Goal: Transaction & Acquisition: Purchase product/service

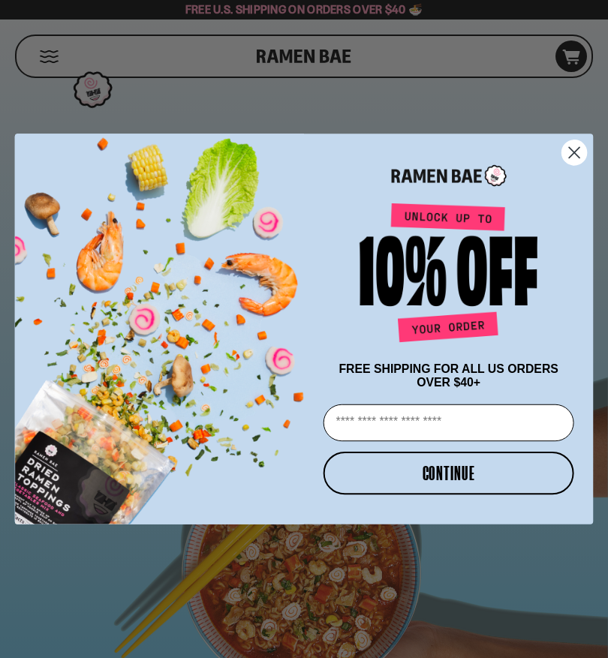
click at [394, 419] on input "Email" at bounding box center [449, 423] width 251 height 37
type input "**********"
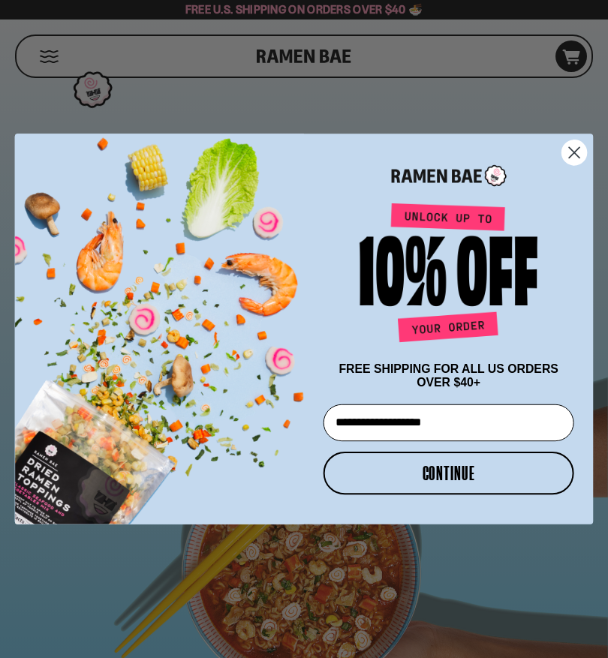
click at [438, 478] on button "CONTINUE" at bounding box center [449, 473] width 251 height 43
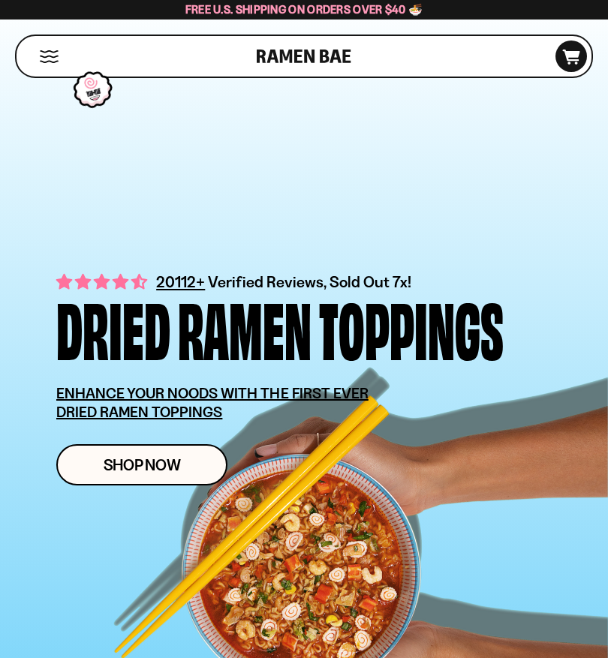
click at [131, 466] on span "Shop Now" at bounding box center [142, 465] width 77 height 16
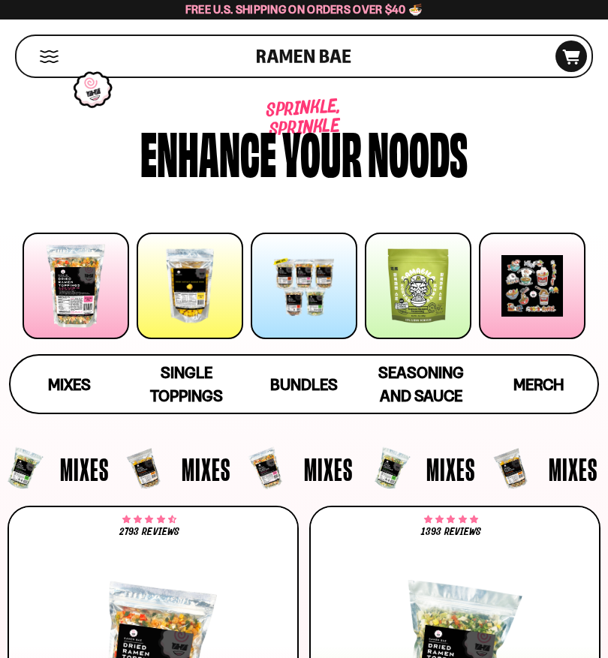
click at [182, 309] on div at bounding box center [190, 286] width 107 height 107
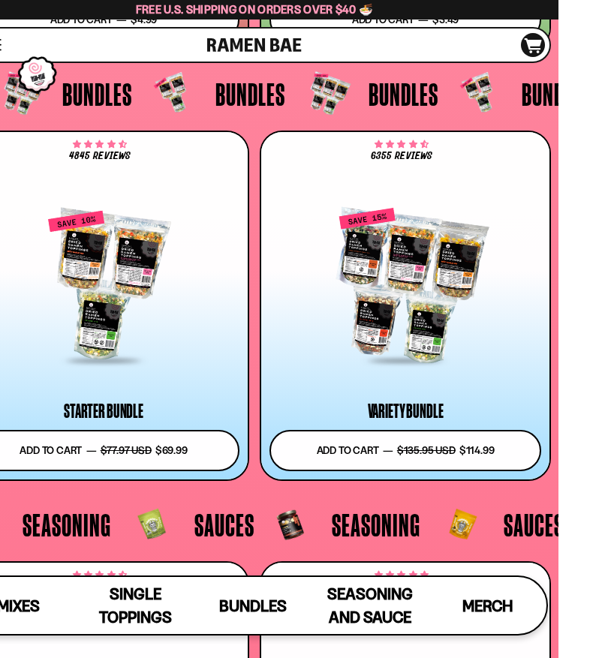
scroll to position [5210, 0]
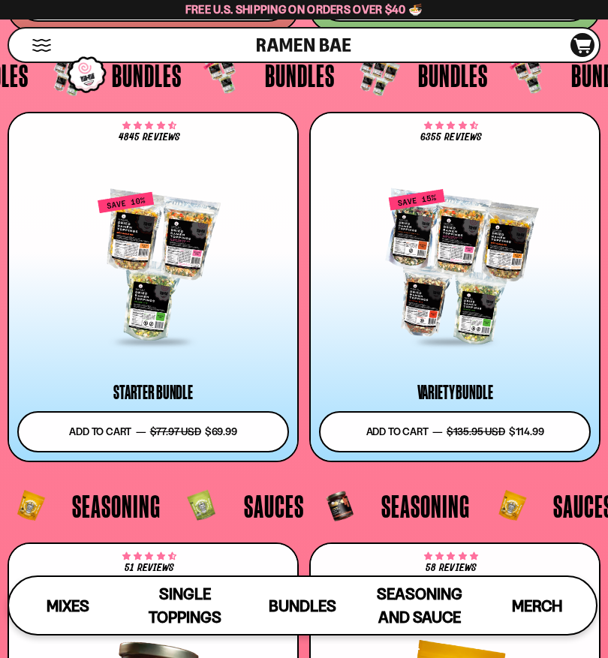
click at [262, 511] on span "Sauces" at bounding box center [274, 506] width 60 height 32
click at [270, 510] on span "Sauces" at bounding box center [274, 506] width 60 height 32
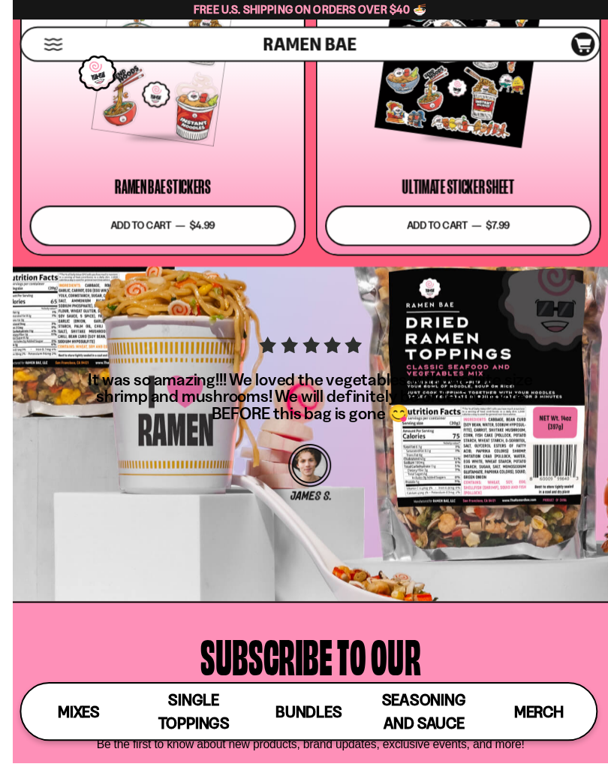
scroll to position [6723, 0]
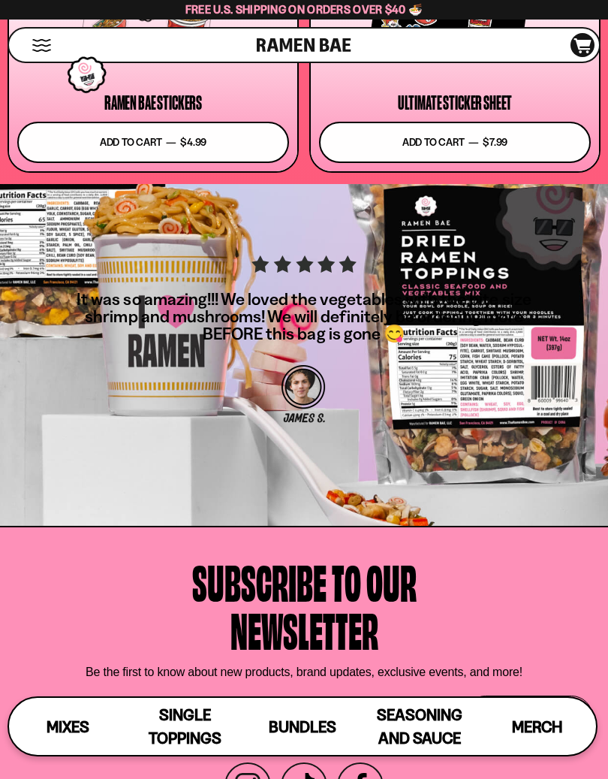
click at [440, 376] on div "It was so amazing!!! We loved the vegetables with the bite size shrimp and mush…" at bounding box center [304, 347] width 481 height 185
click at [172, 658] on span "Single Toppings" at bounding box center [185, 726] width 73 height 42
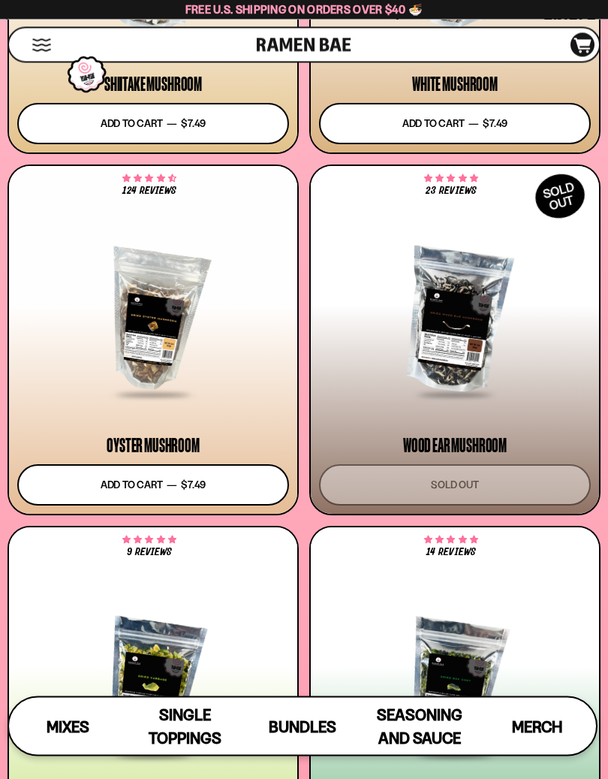
scroll to position [3282, 0]
click at [415, 658] on span "Seasoning and Sauce" at bounding box center [420, 726] width 86 height 42
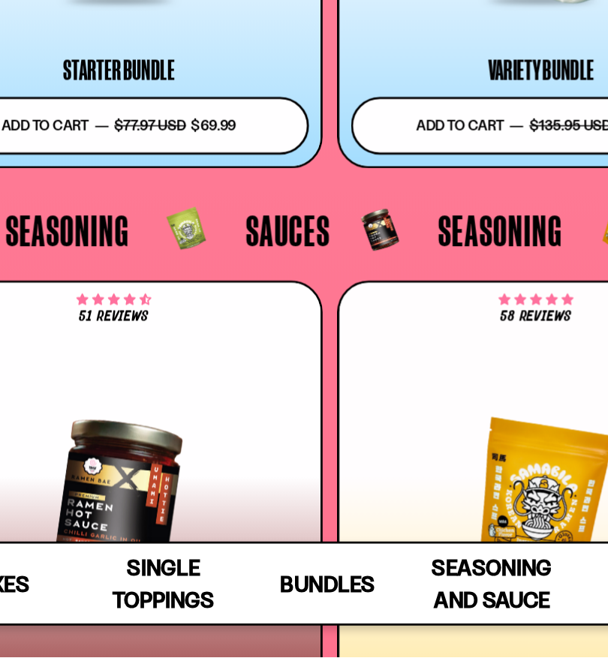
scroll to position [5395, 0]
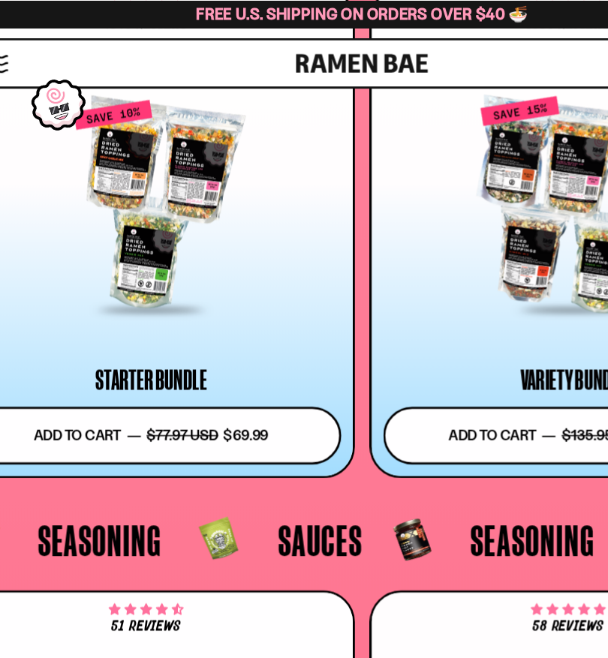
click at [82, 304] on button "Add to cart Add — Regular price $69.99 Regular price $77.97 USD Sale price $69.…" at bounding box center [153, 311] width 272 height 41
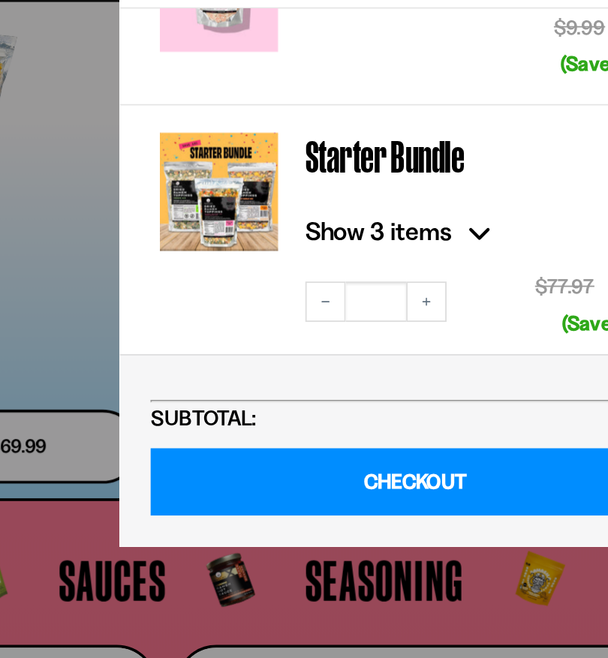
scroll to position [200, 0]
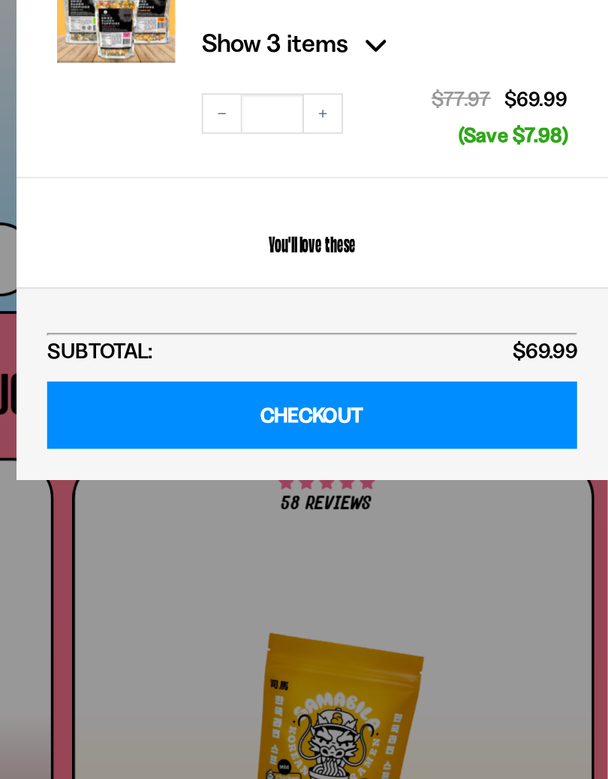
click at [295, 379] on link "CHECKOUT" at bounding box center [443, 398] width 296 height 38
